Goal: Information Seeking & Learning: Learn about a topic

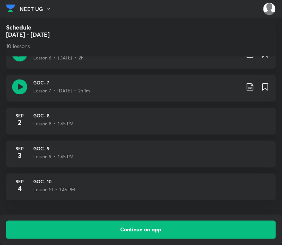
scroll to position [602, 0]
click at [178, 121] on div "Lesson 8 • 1:45 PM" at bounding box center [151, 123] width 237 height 8
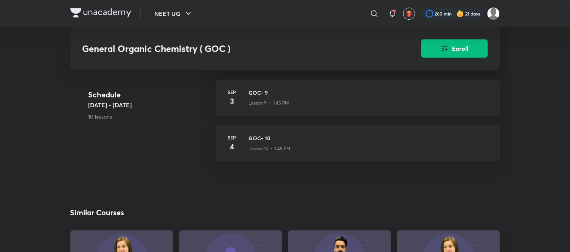
scroll to position [678, 0]
